Goal: Find specific page/section: Find specific page/section

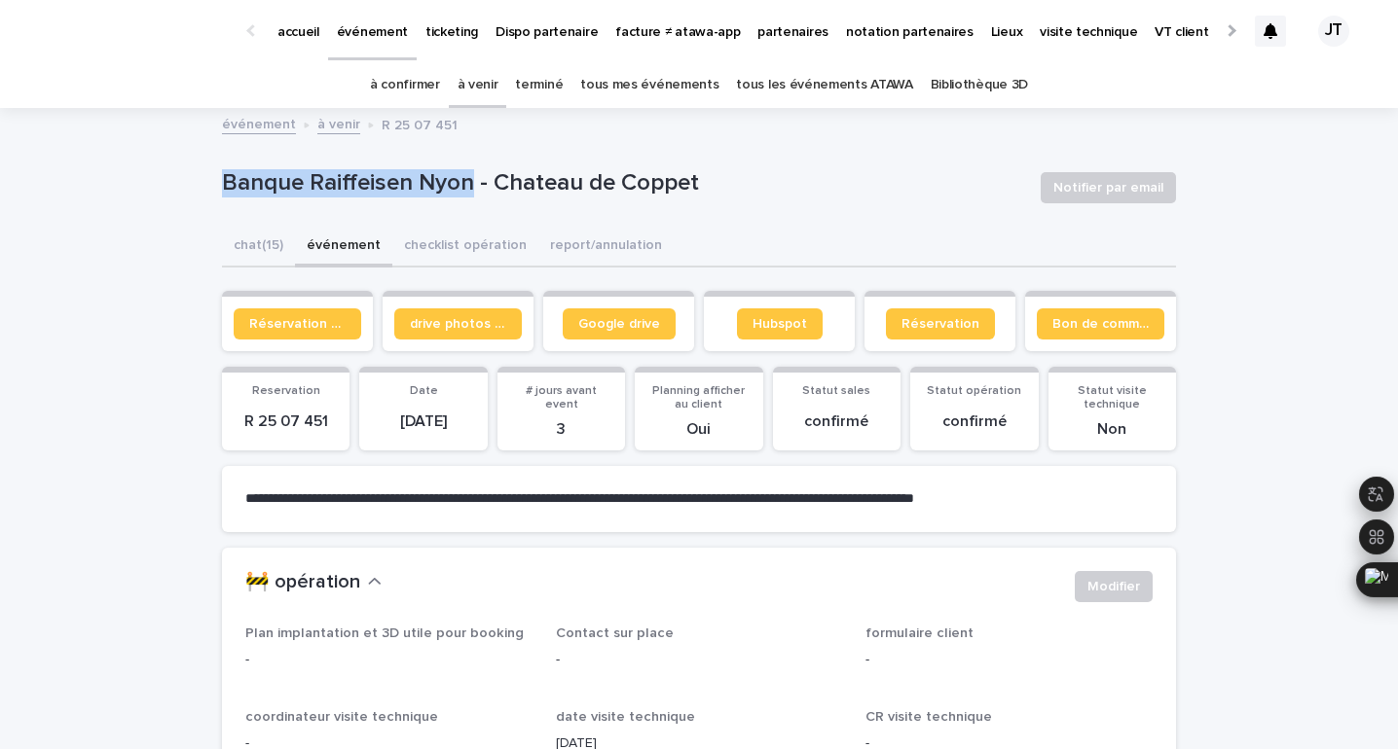
click at [312, 25] on p "accueil" at bounding box center [298, 20] width 42 height 41
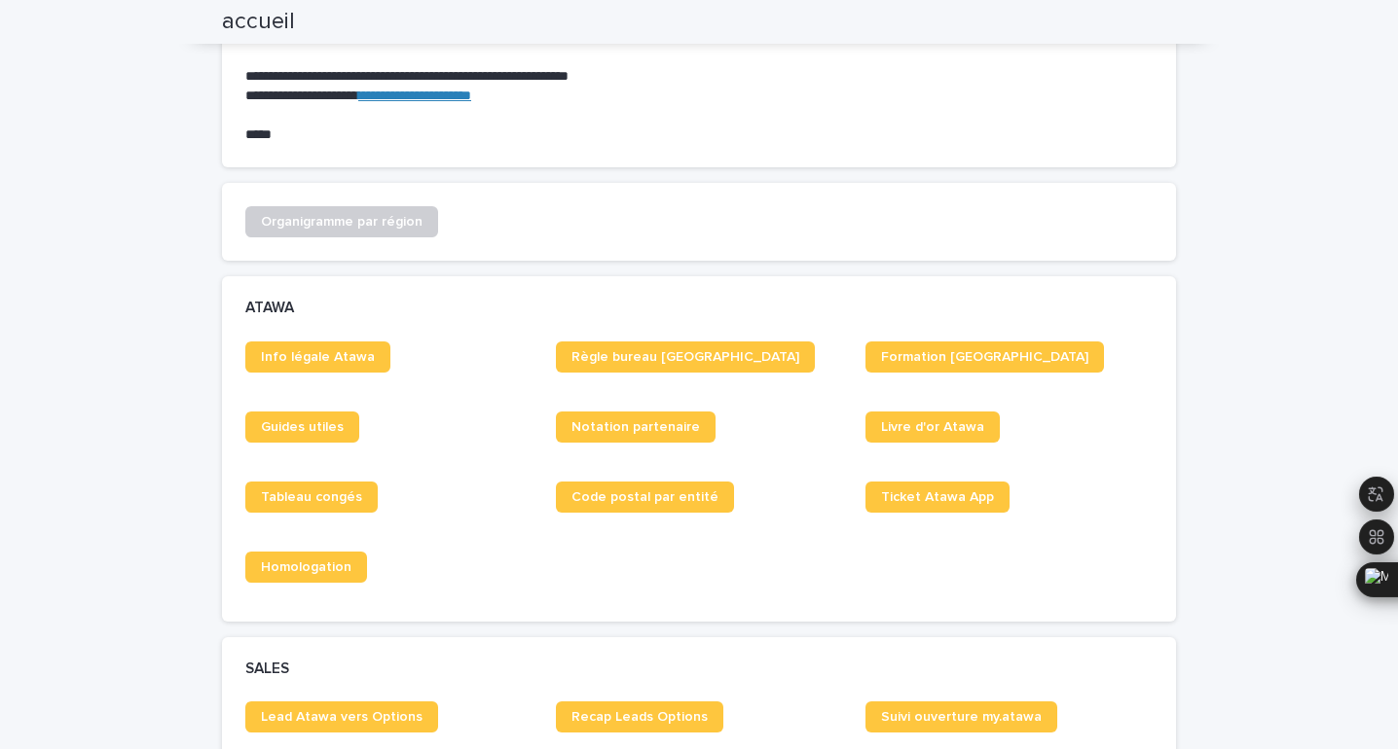
scroll to position [582, 0]
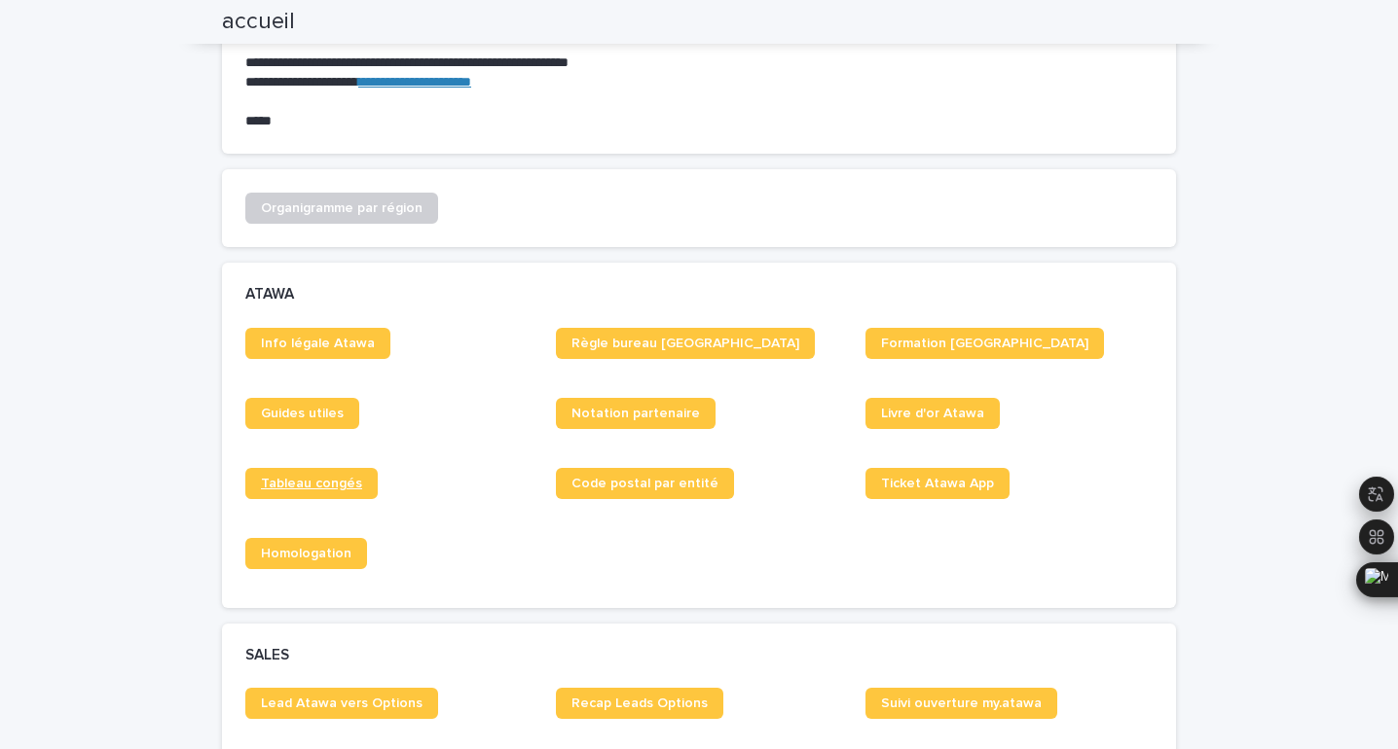
click at [321, 484] on span "Tableau congés" at bounding box center [311, 484] width 101 height 14
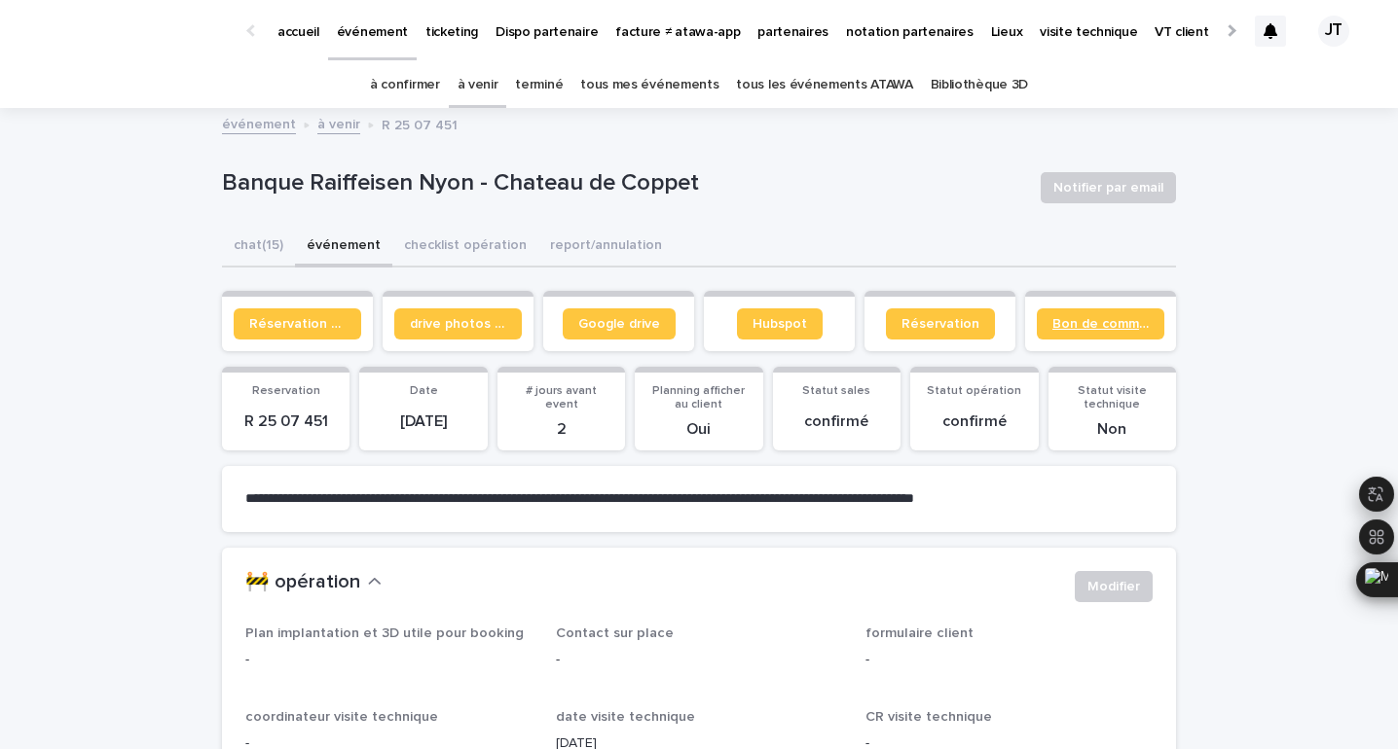
click at [1103, 319] on span "Bon de commande" at bounding box center [1100, 324] width 96 height 14
click at [461, 198] on div "Banque Raiffeisen Nyon - Chateau de Coppet" at bounding box center [623, 187] width 803 height 36
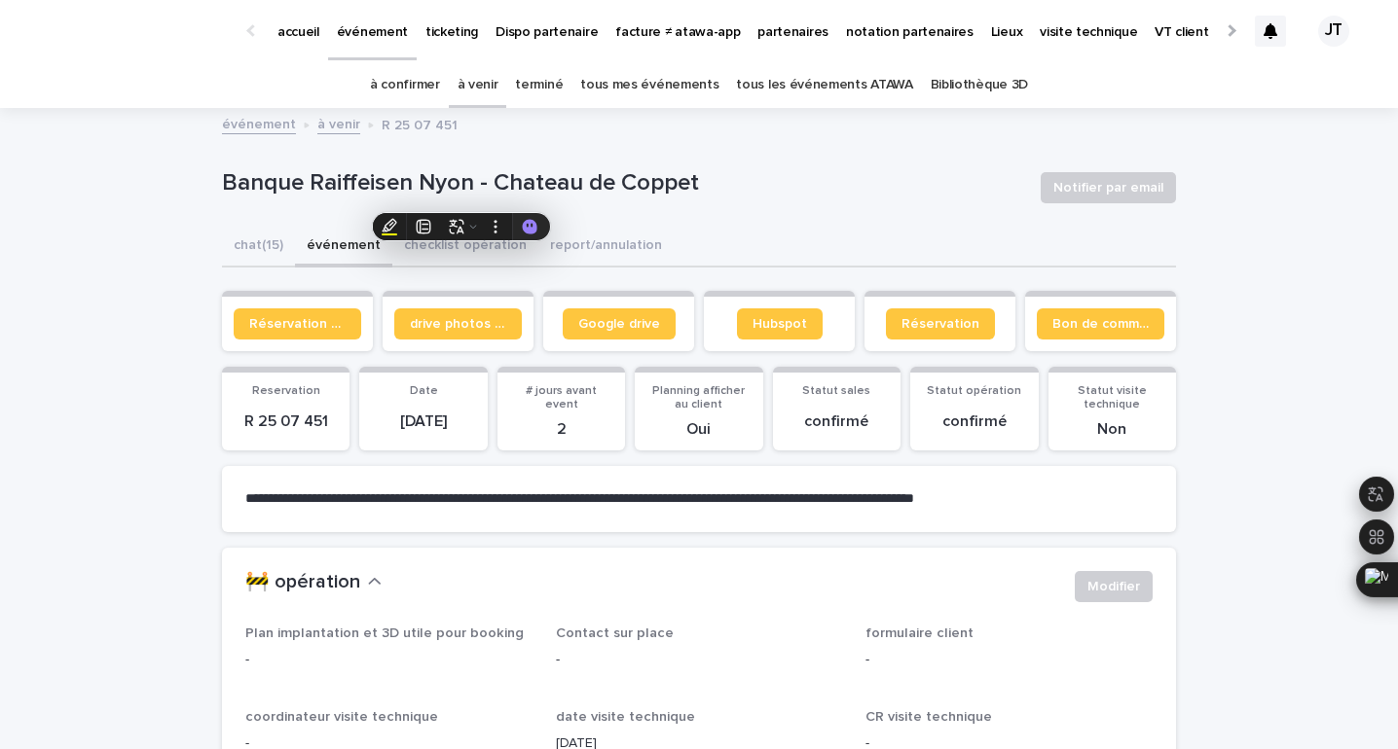
click at [456, 180] on p "Banque Raiffeisen Nyon - Chateau de Coppet" at bounding box center [623, 183] width 803 height 28
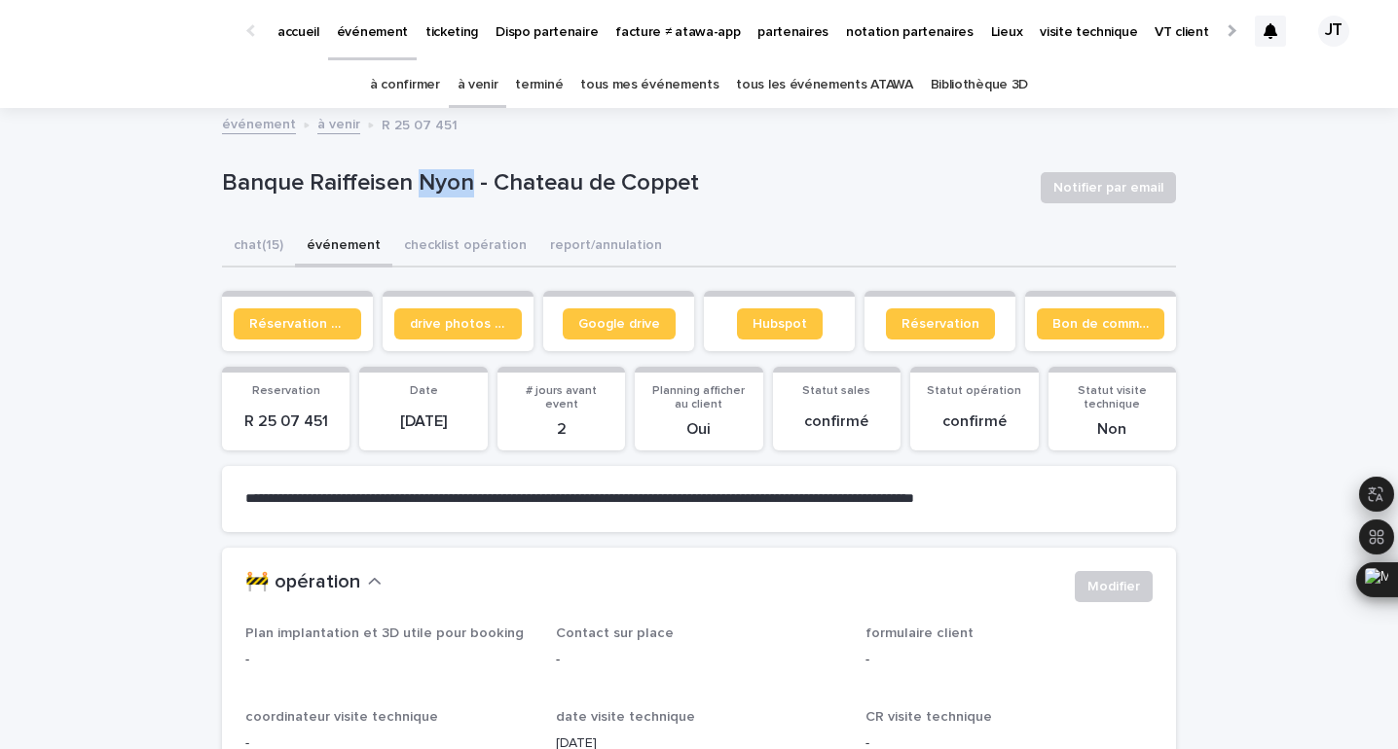
click at [456, 180] on p "Banque Raiffeisen Nyon - Chateau de Coppet" at bounding box center [623, 183] width 803 height 28
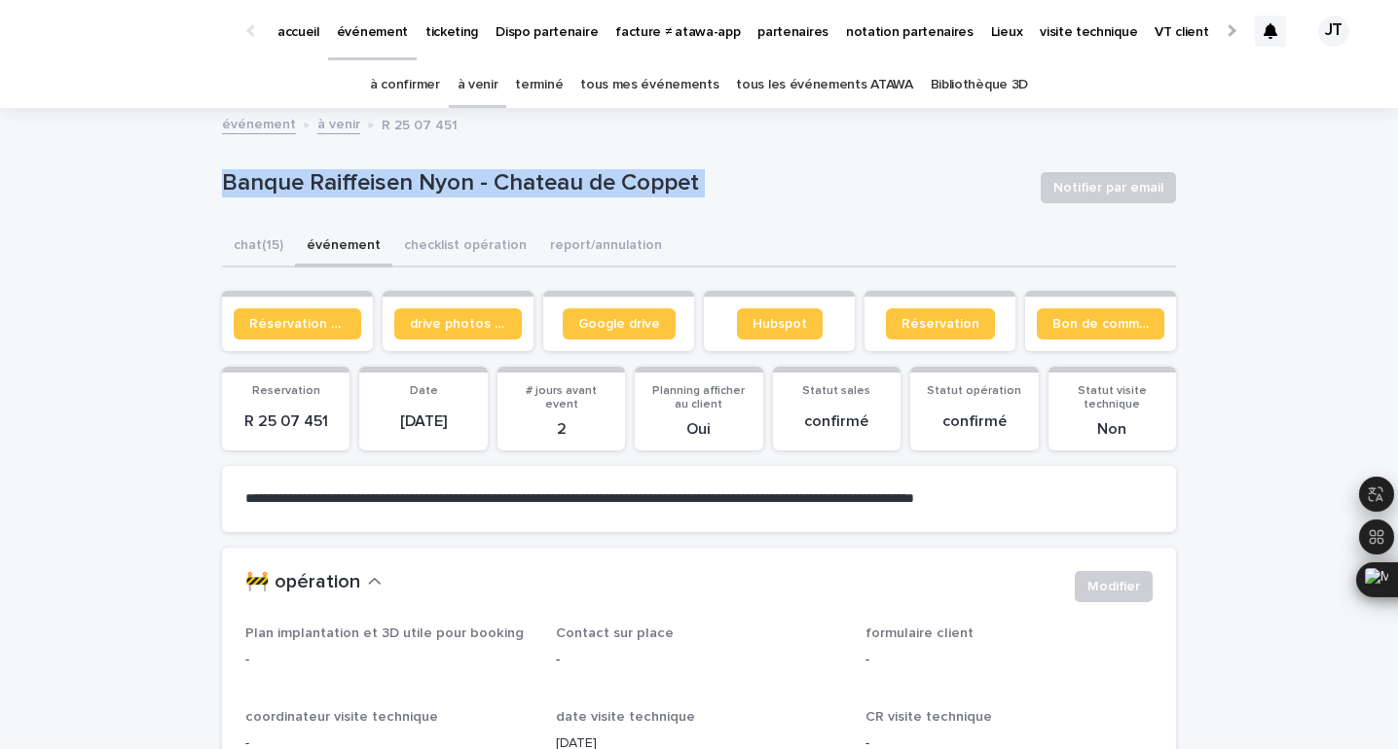
click at [456, 180] on p "Banque Raiffeisen Nyon - Chateau de Coppet" at bounding box center [623, 183] width 803 height 28
copy div "Banque Raiffeisen Nyon - Chateau de Coppet Notifier par email Sorry, there was …"
